Goal: Obtain resource: Download file/media

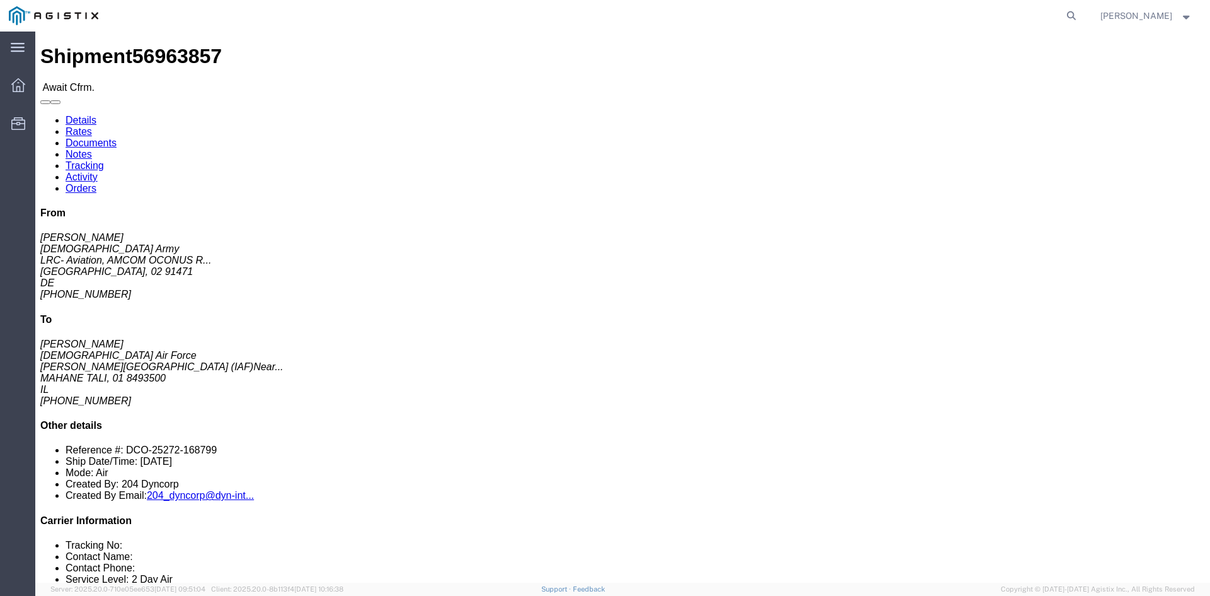
drag, startPoint x: 152, startPoint y: 40, endPoint x: 165, endPoint y: 45, distance: 14.0
click link "Documents"
